Goal: Complete application form

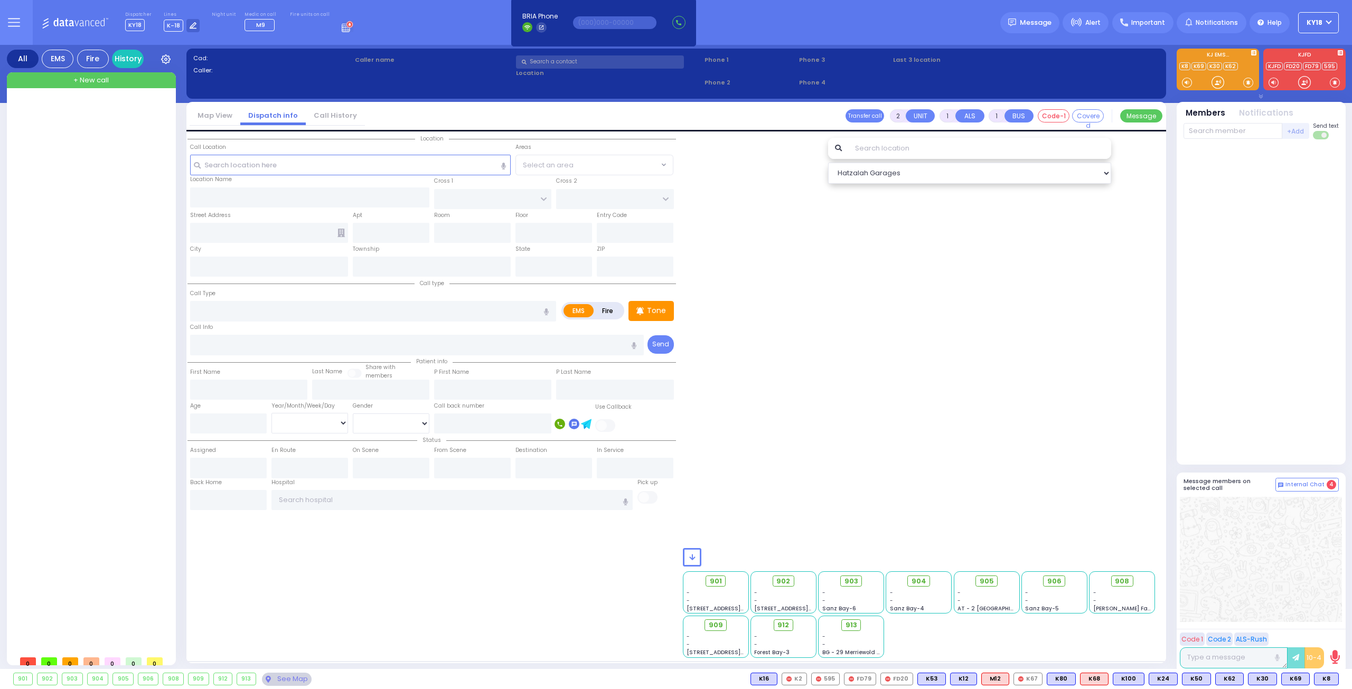
select select
radio input "true"
select select
type input "11:06"
select select
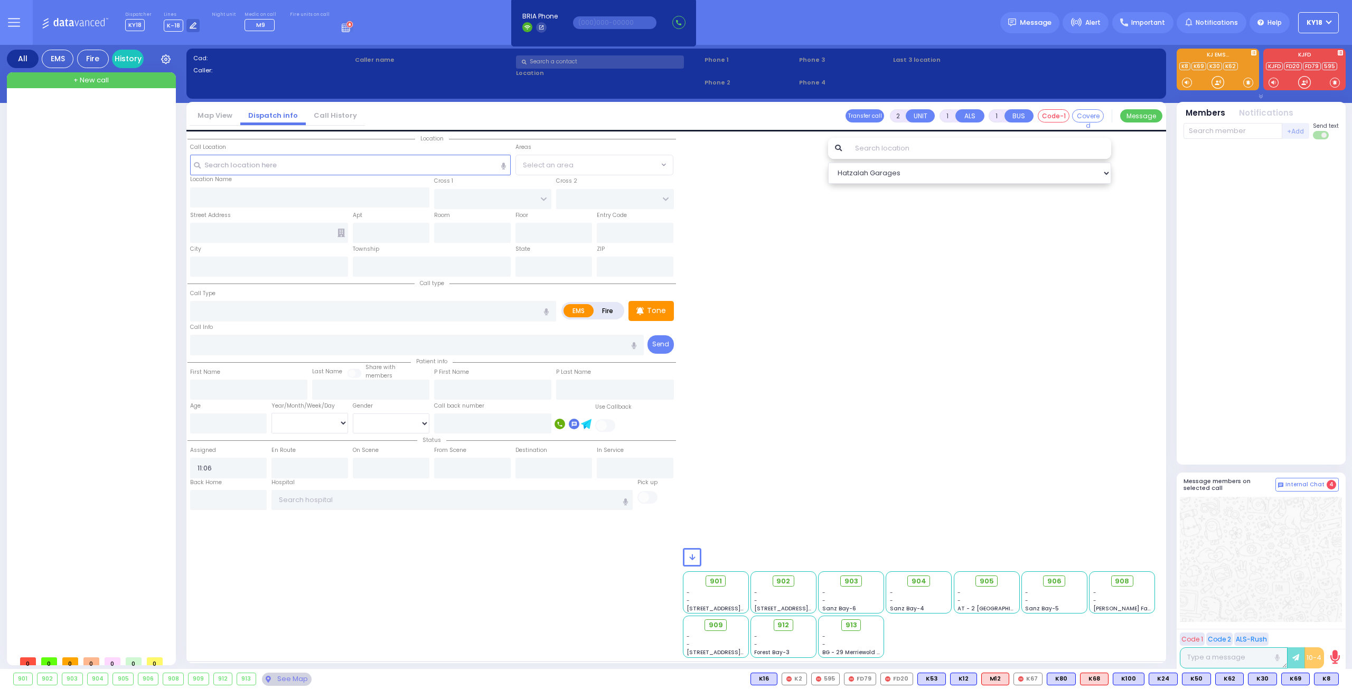
radio input "true"
select select
radio input "true"
select select
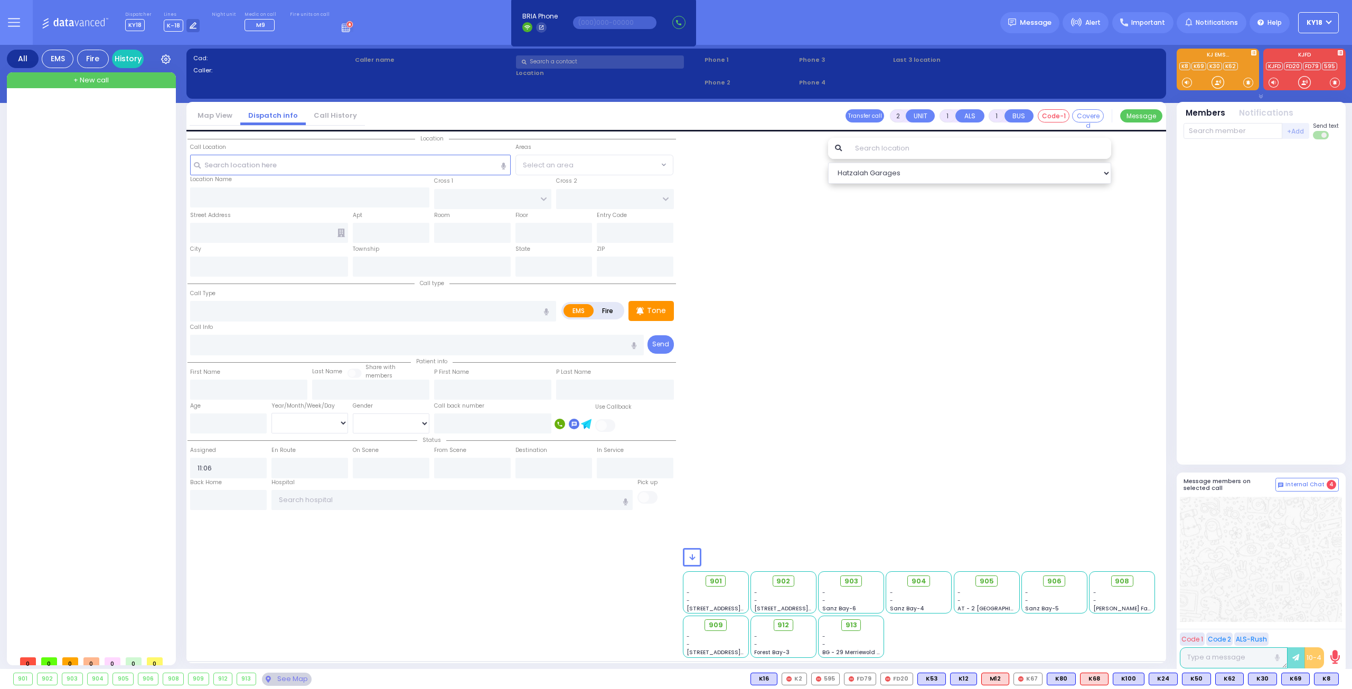
select select "Hatzalah Garages"
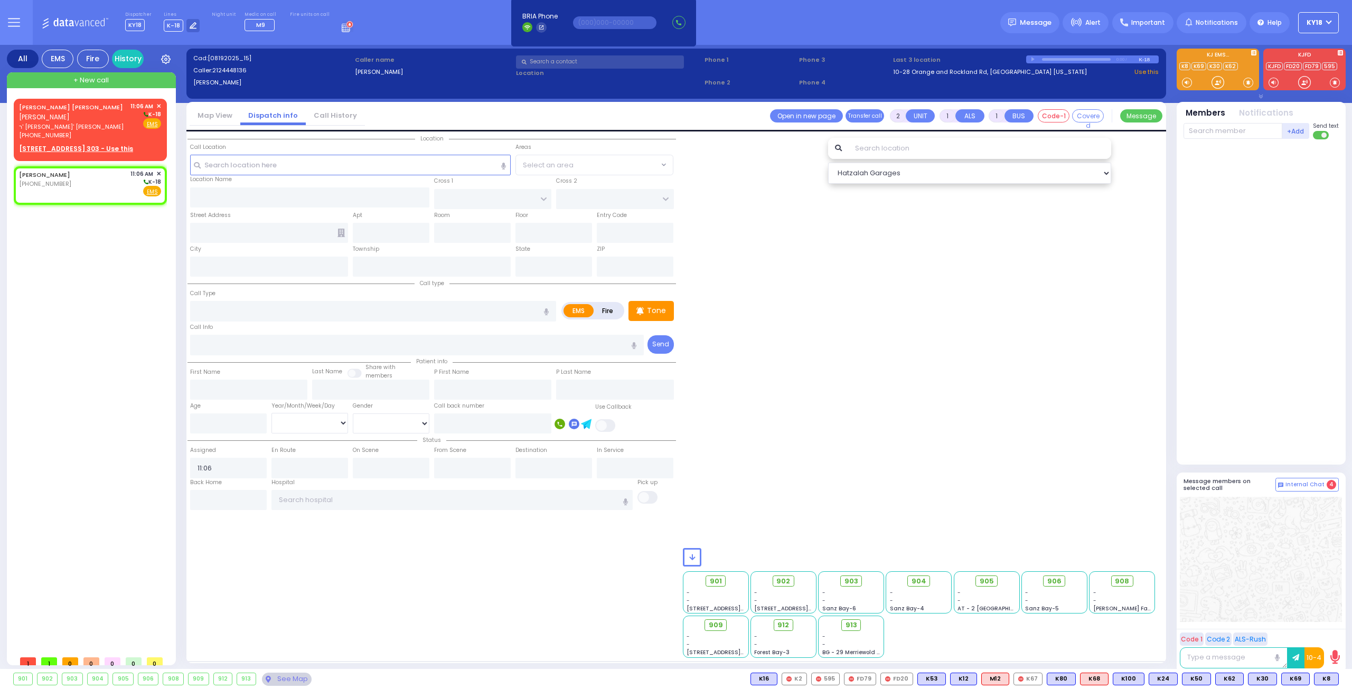
select select
radio input "true"
select select
select select "Hatzalah Garages"
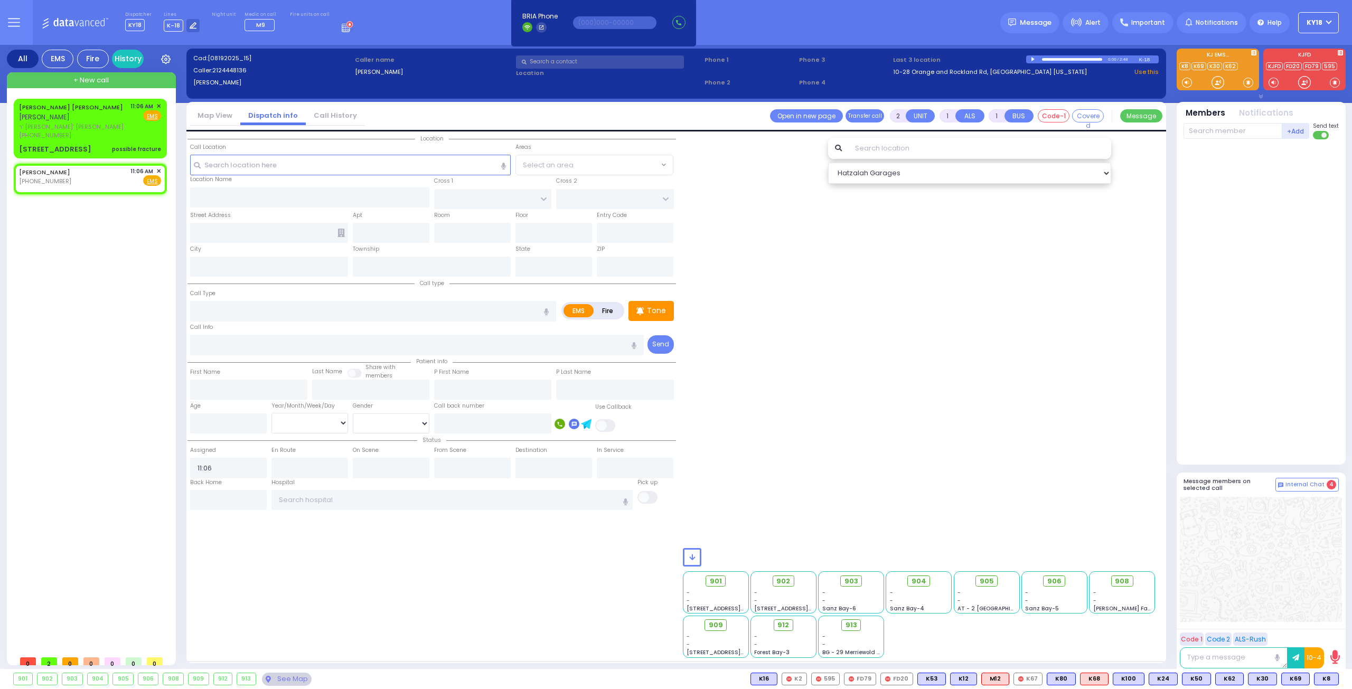
select select
radio input "true"
select select
type input "129 SHORTLINE DEPOT"
type input "10-28 Orange and Rockland Rd"
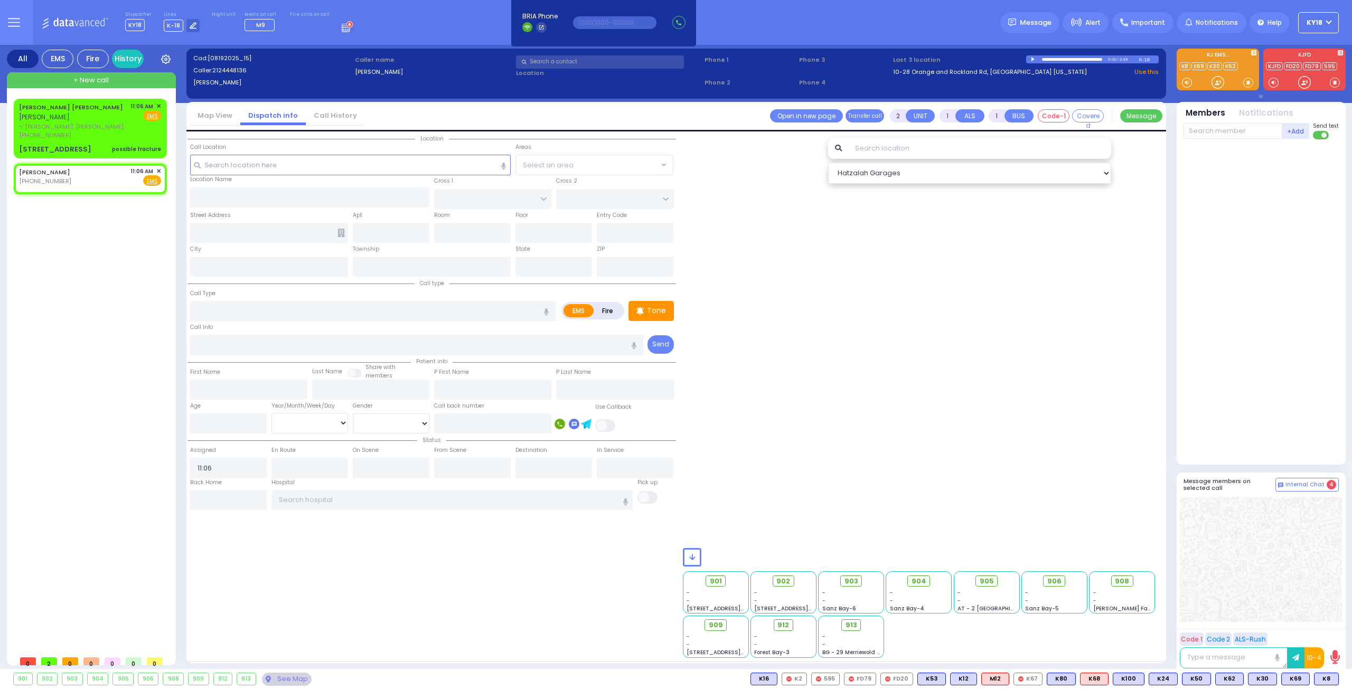
type input "Monroe"
type input "[US_STATE]"
type input "10950"
select select
type input "Hemorrhage"
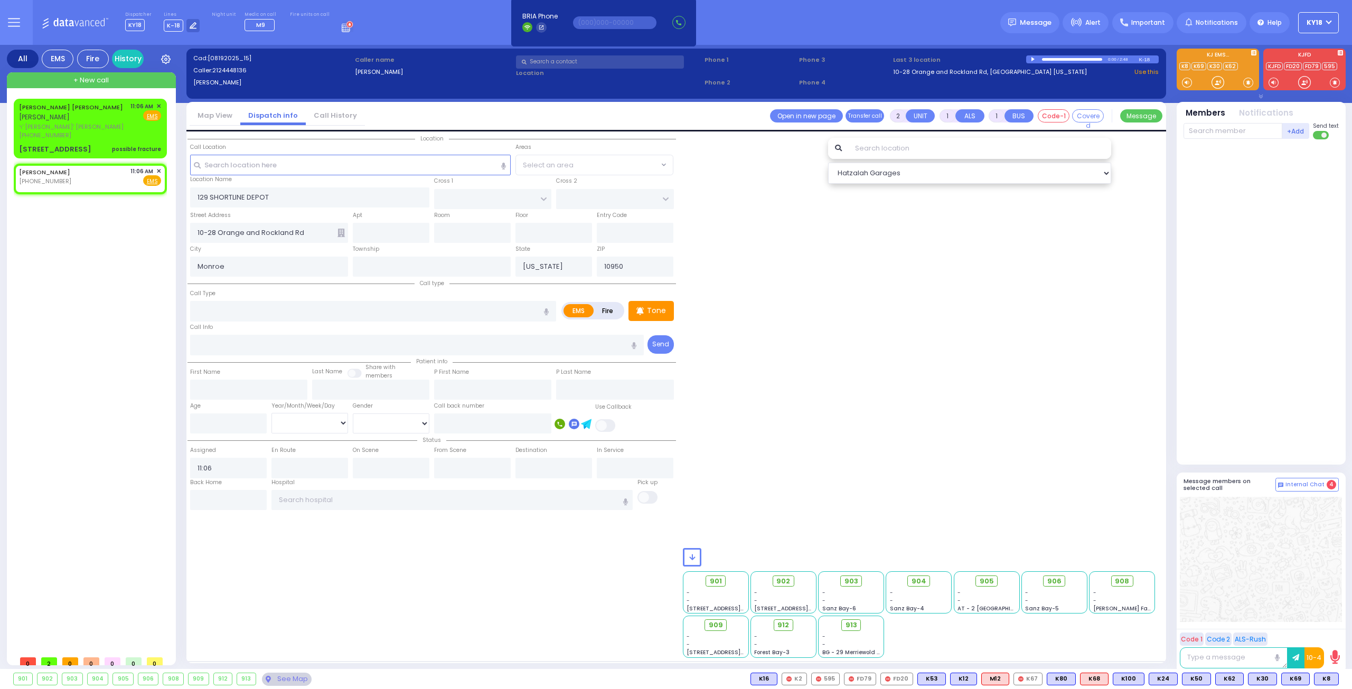
radio input "true"
select select
radio input "true"
select select
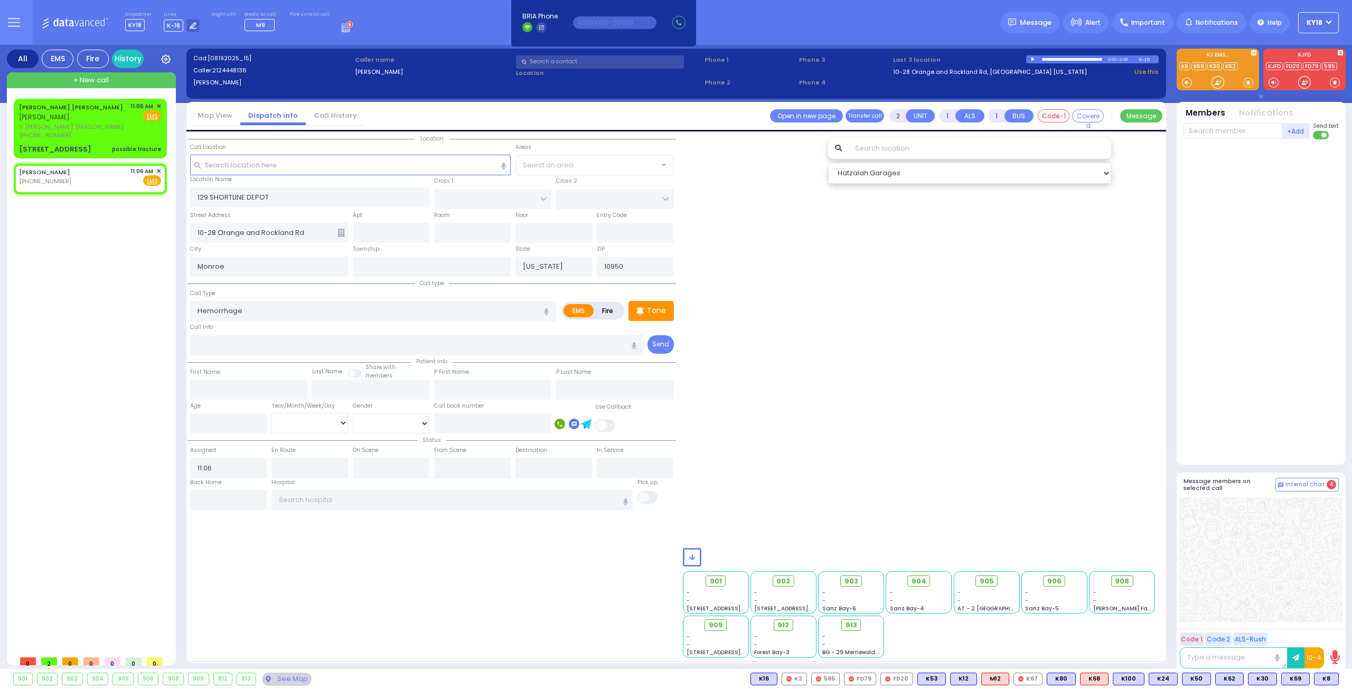
select select
radio input "true"
select select
type input "[US_STATE][GEOGRAPHIC_DATA]- [GEOGRAPHIC_DATA]"
select select "Hatzalah Garages"
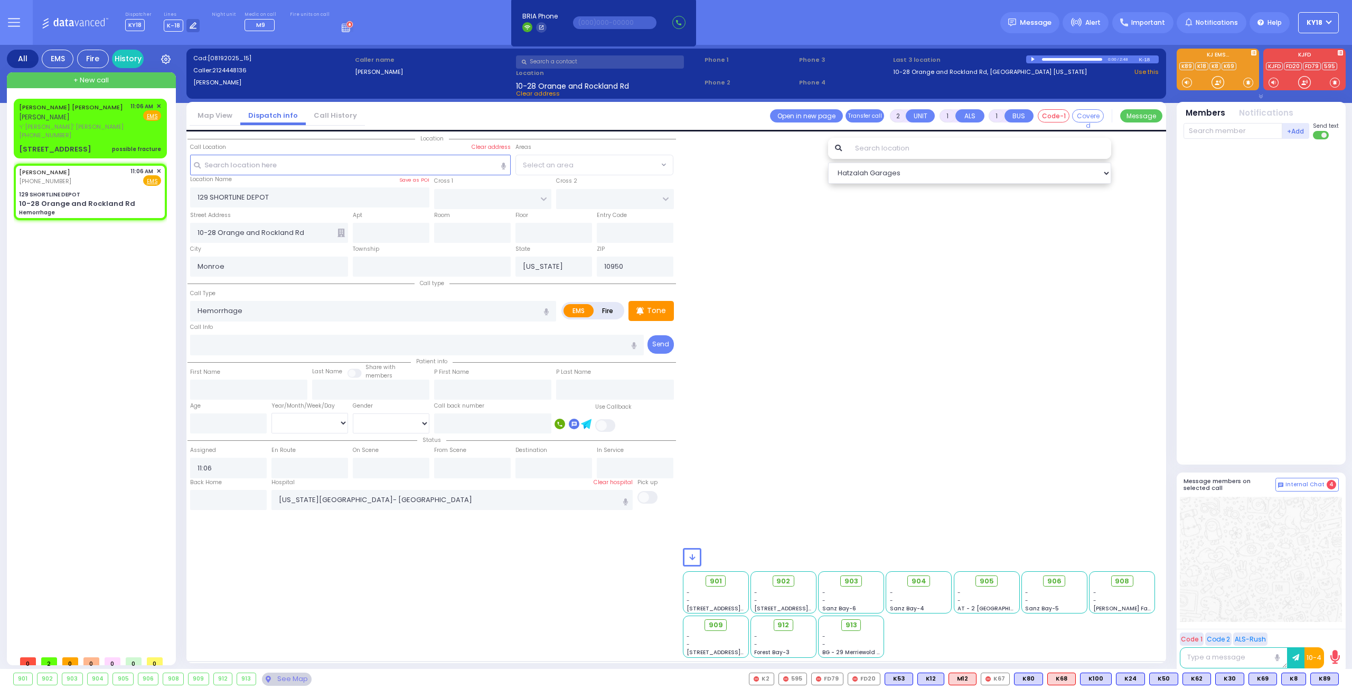
select select
radio input "true"
select select
type input "11:10"
select select
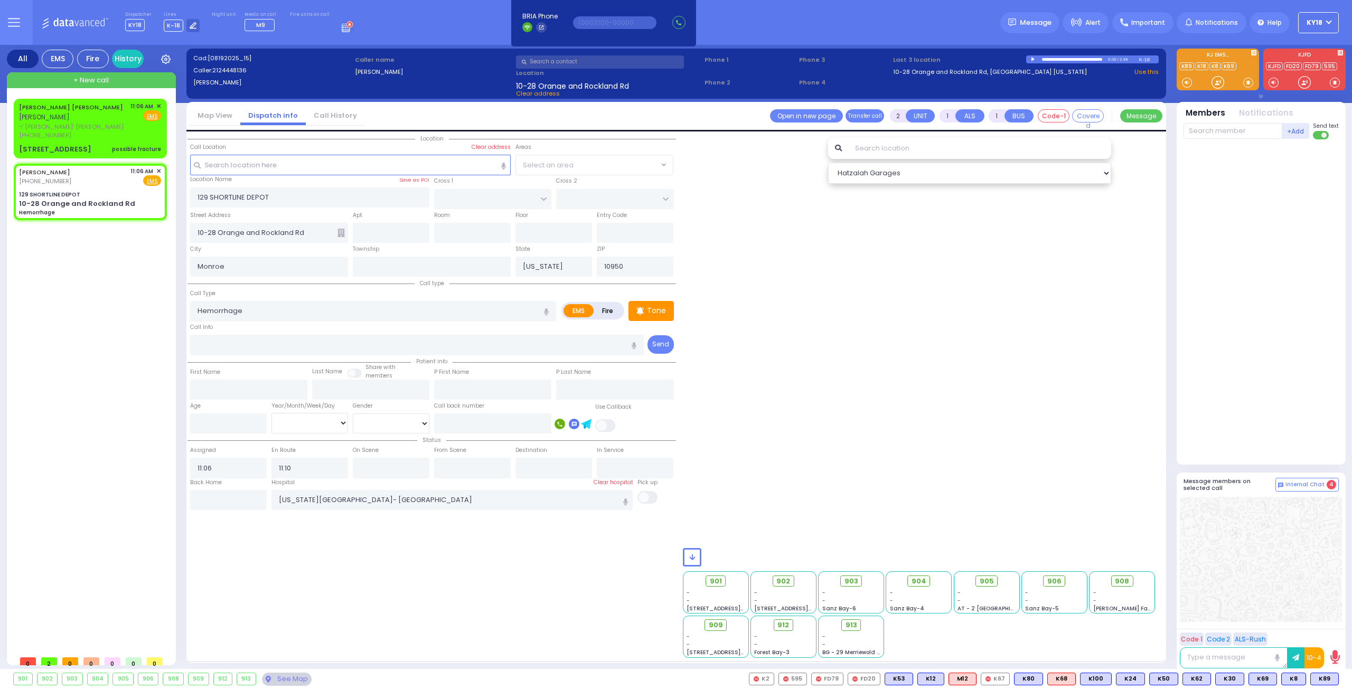
radio input "true"
select select
select select "Hatzalah Garages"
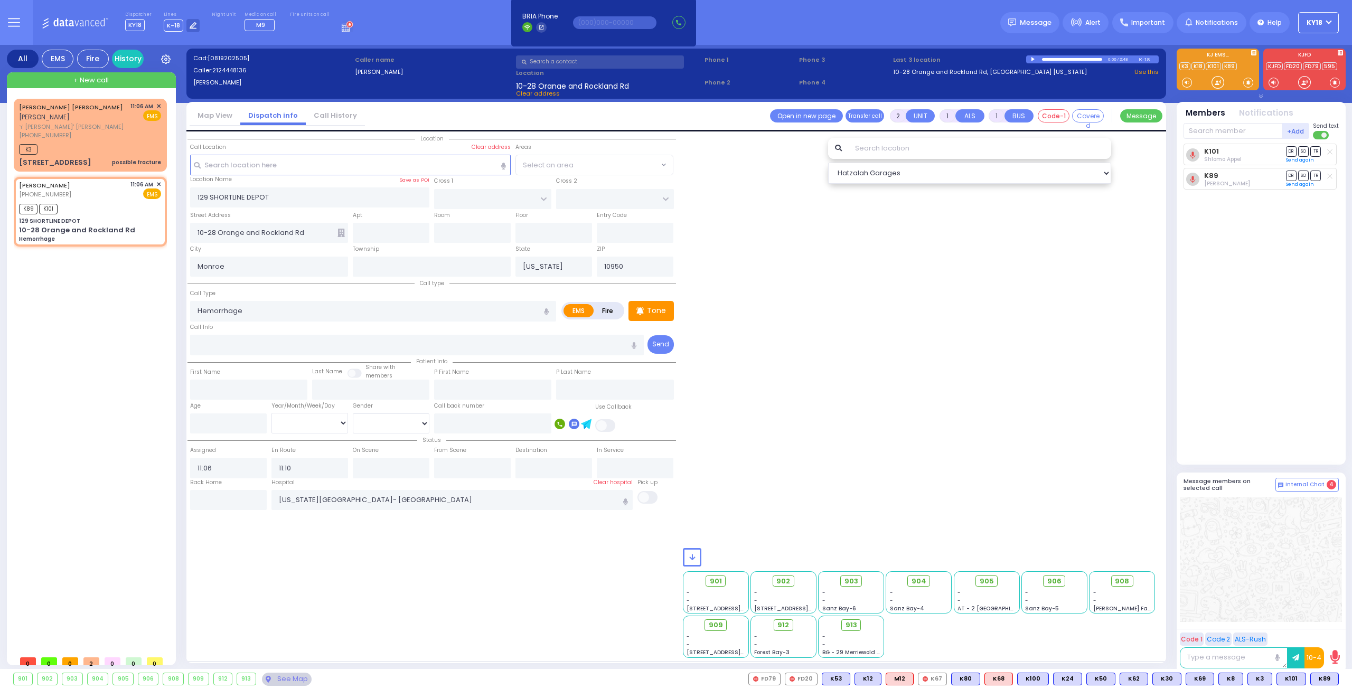
select select
radio input "true"
select select
select select "Hatzalah Garages"
